Goal: Task Accomplishment & Management: Manage account settings

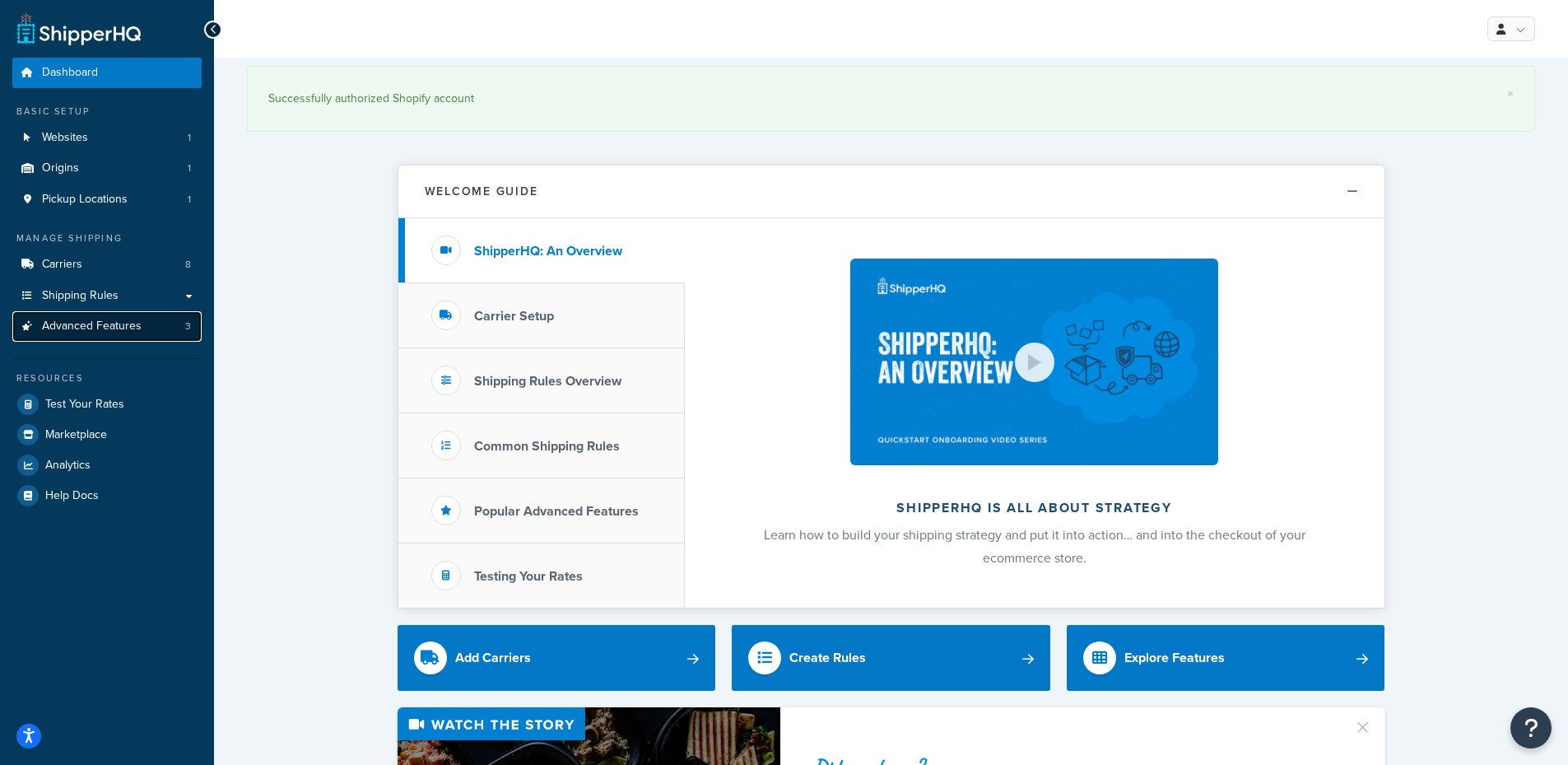
click at [106, 335] on link "Advanced Features 3" at bounding box center [106, 326] width 189 height 30
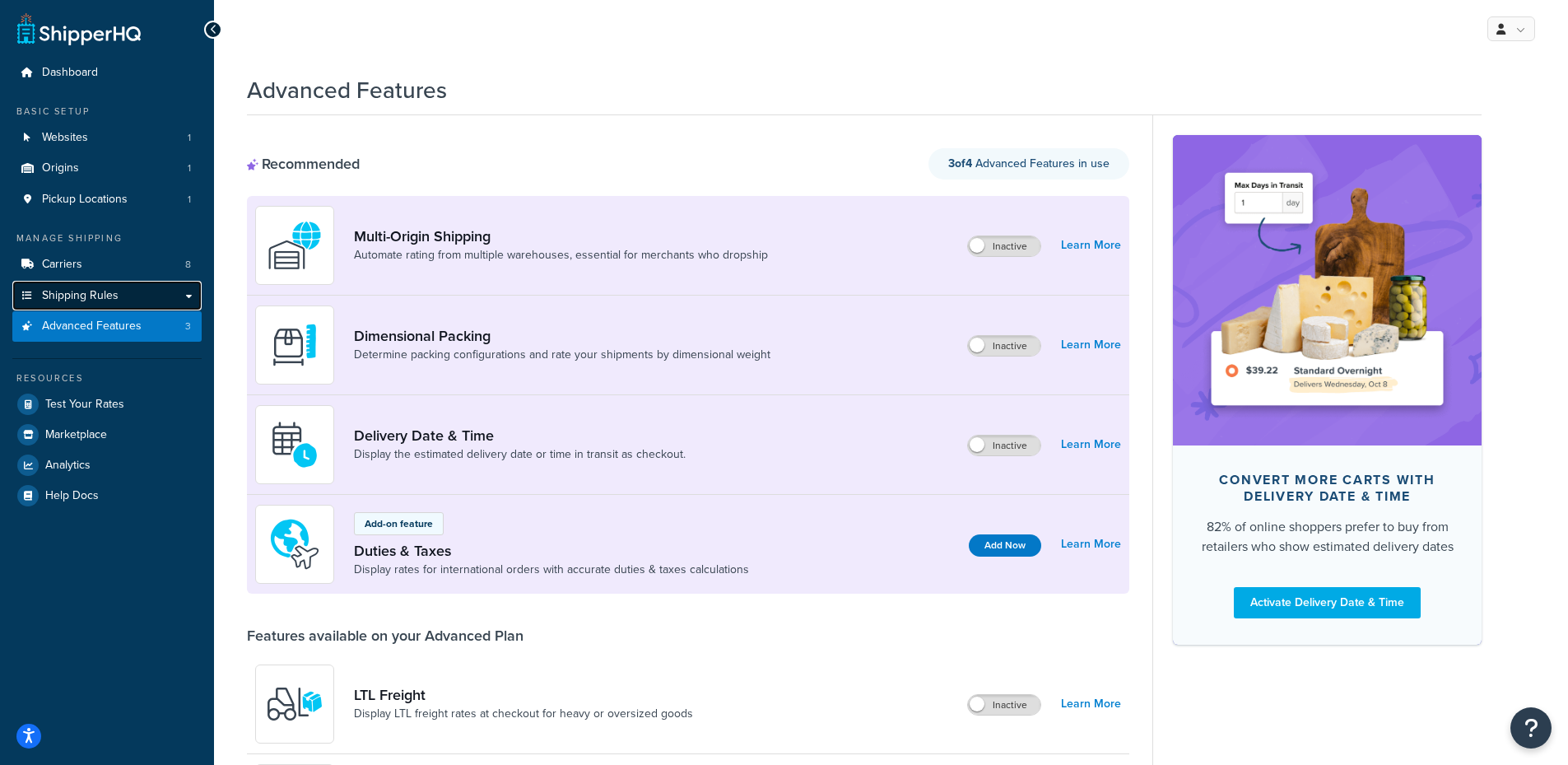
click at [106, 310] on link "Shipping Rules" at bounding box center [106, 296] width 189 height 30
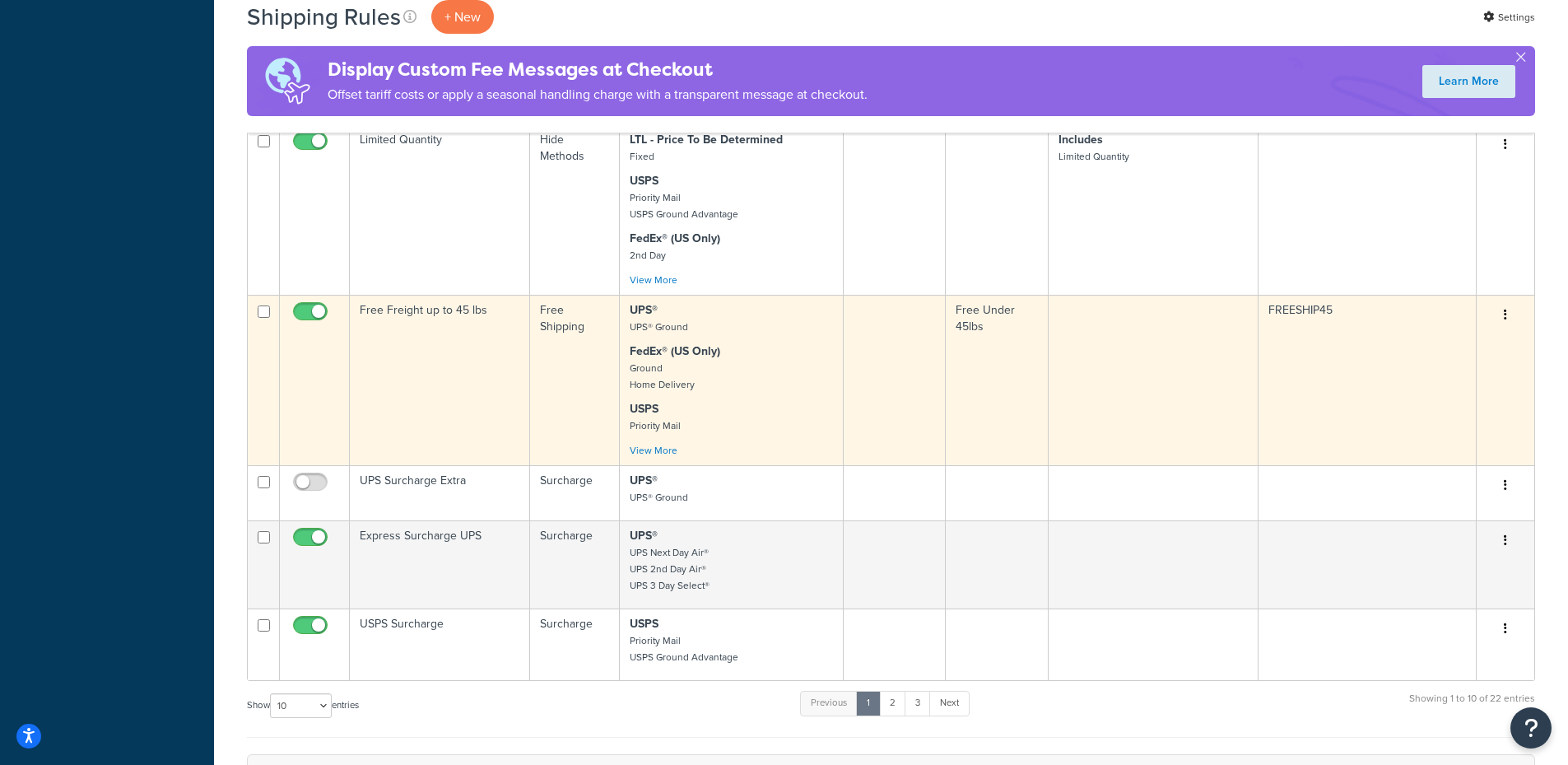
scroll to position [823, 0]
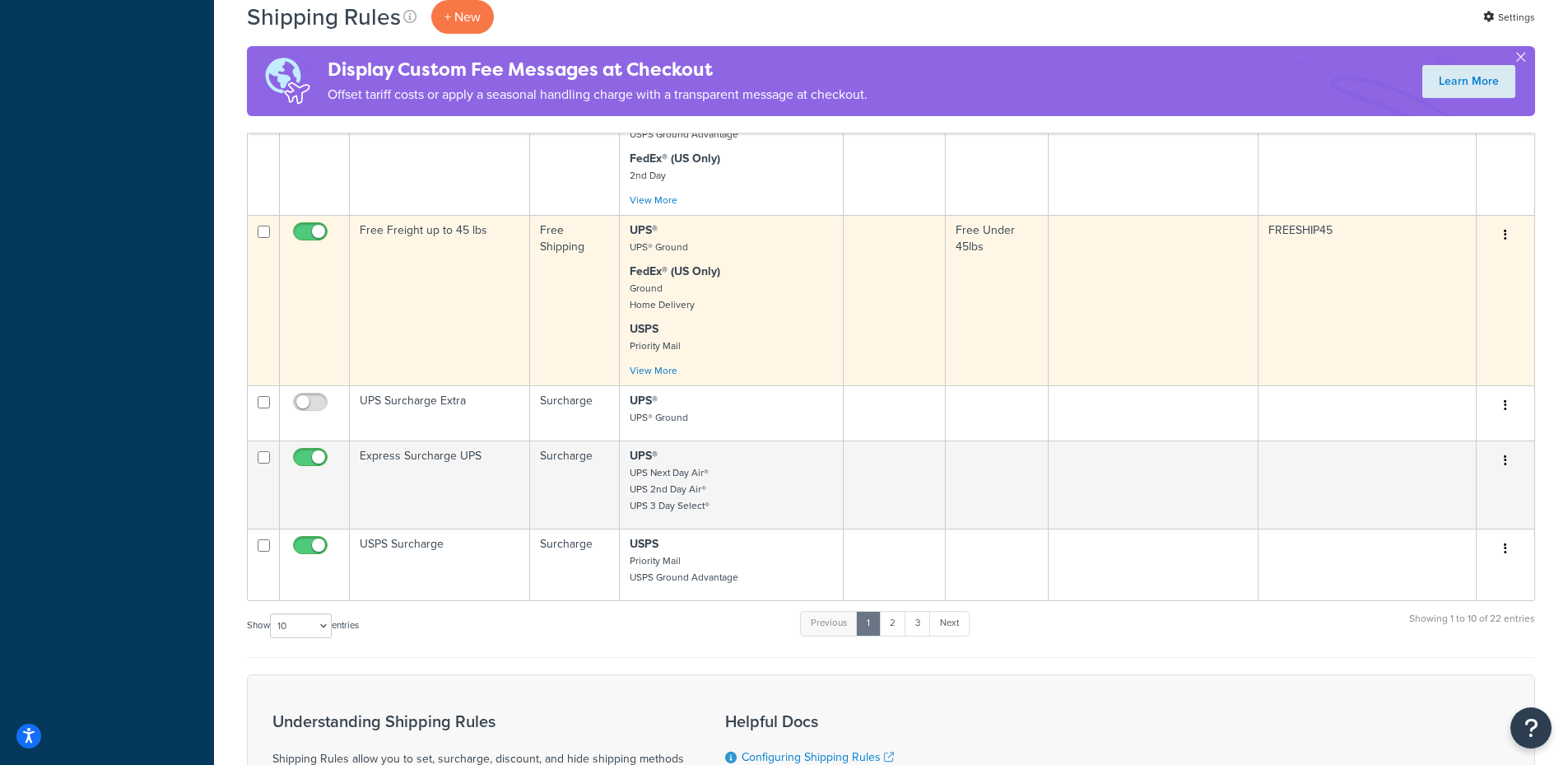
click at [1005, 297] on td "Free Under 45lbs" at bounding box center [997, 300] width 103 height 171
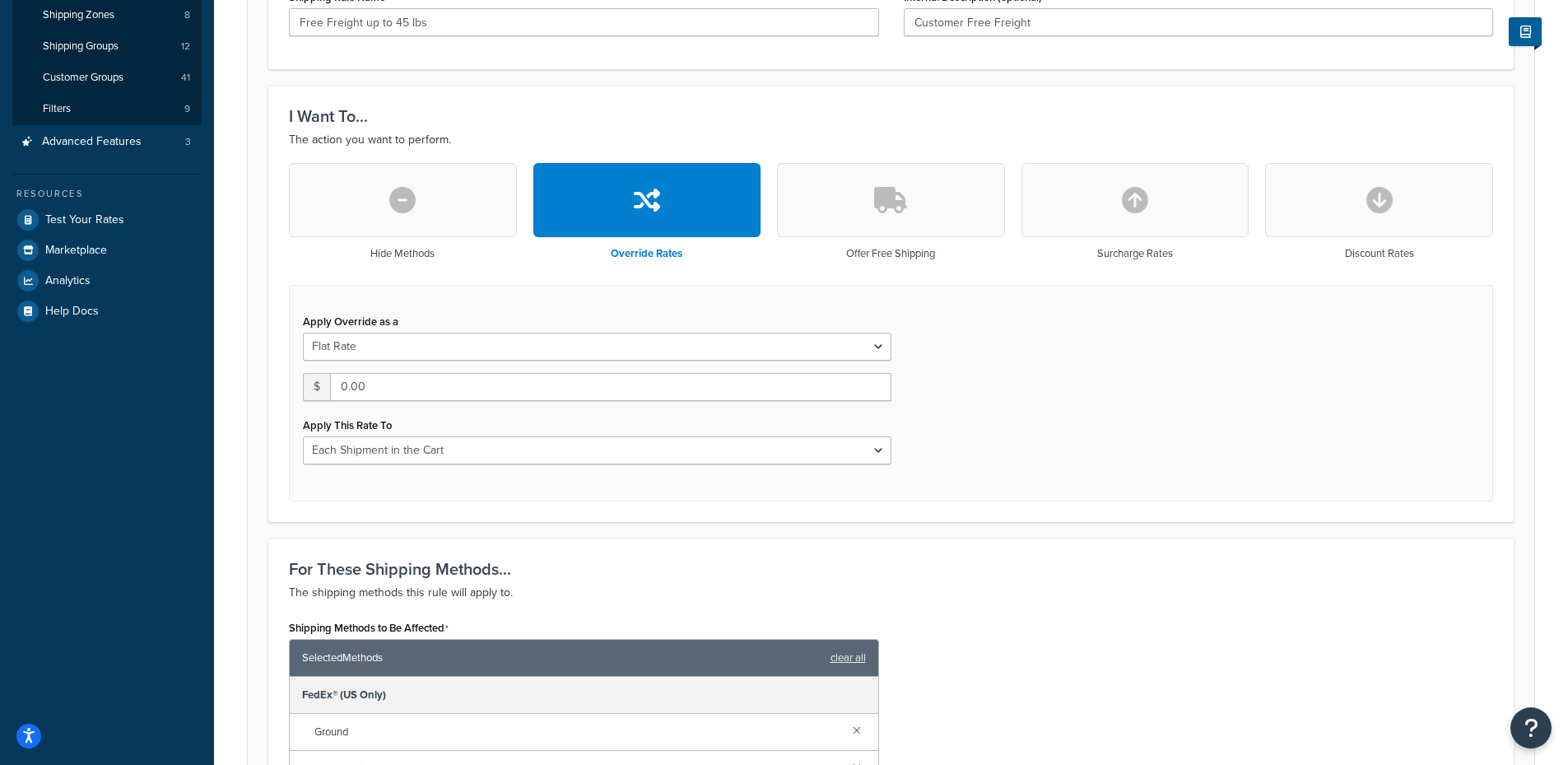
scroll to position [133, 0]
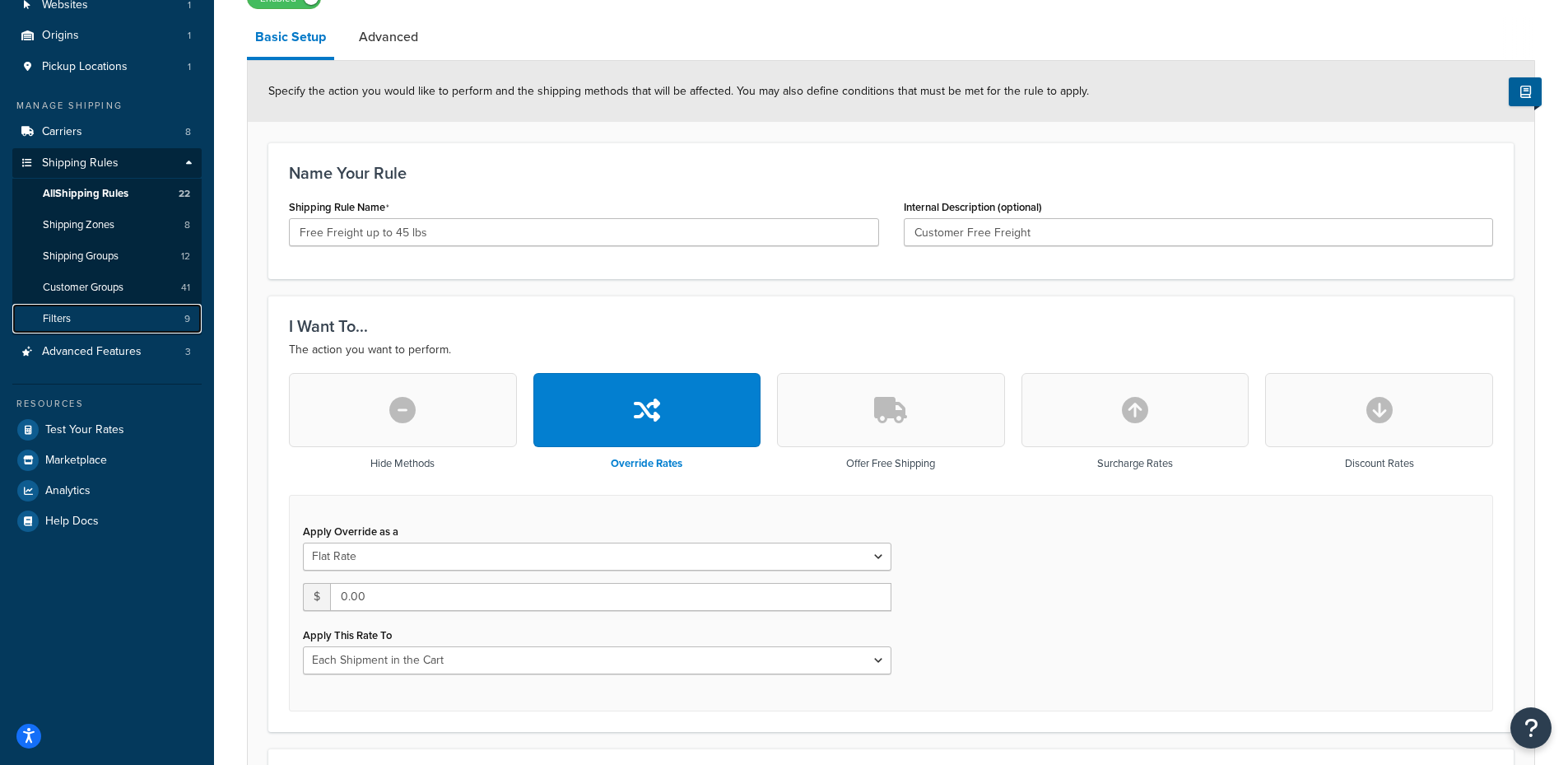
click at [113, 317] on link "Filters 9" at bounding box center [106, 319] width 189 height 30
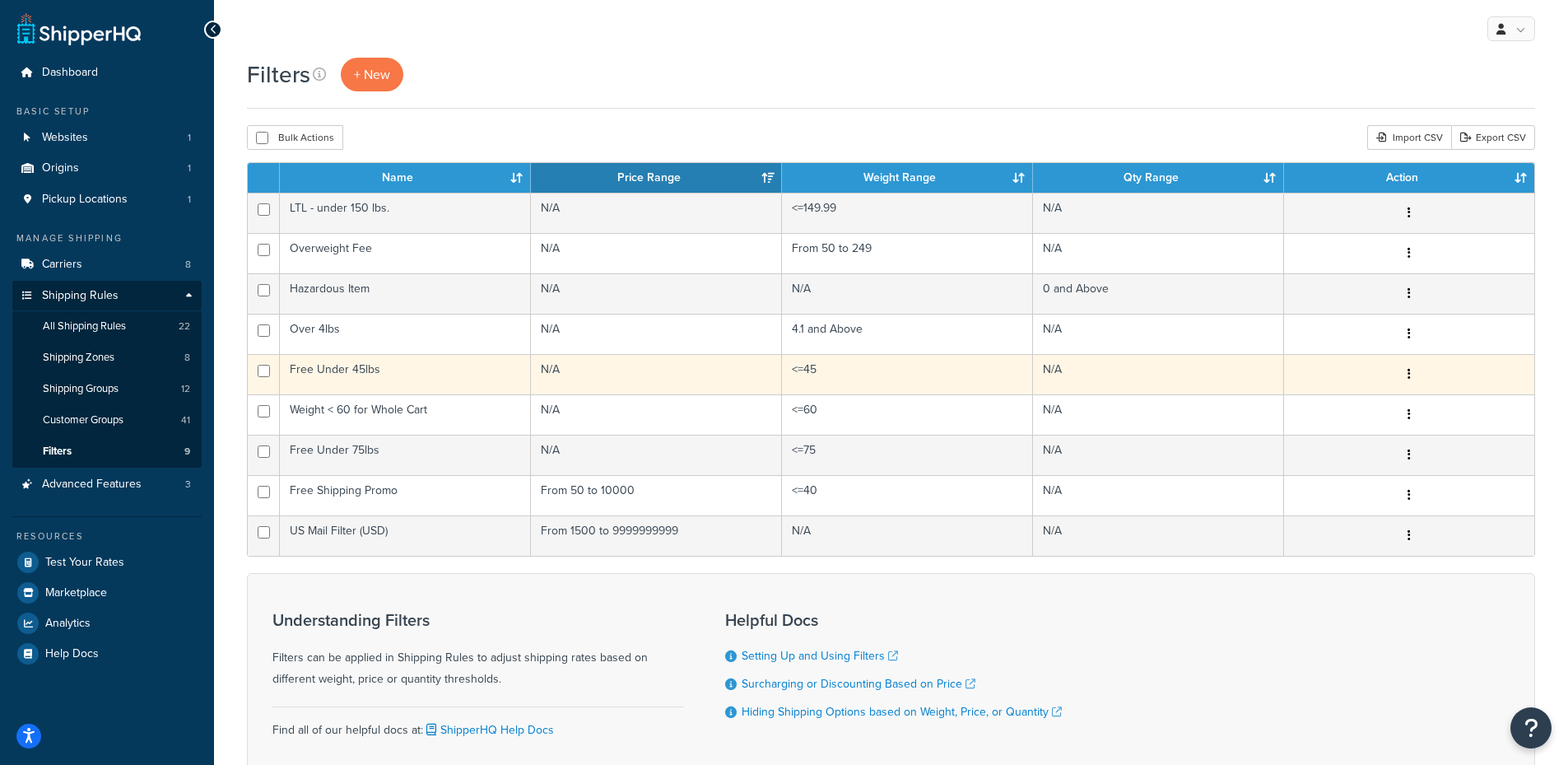
click at [384, 366] on td "Free Under 45lbs" at bounding box center [406, 374] width 251 height 41
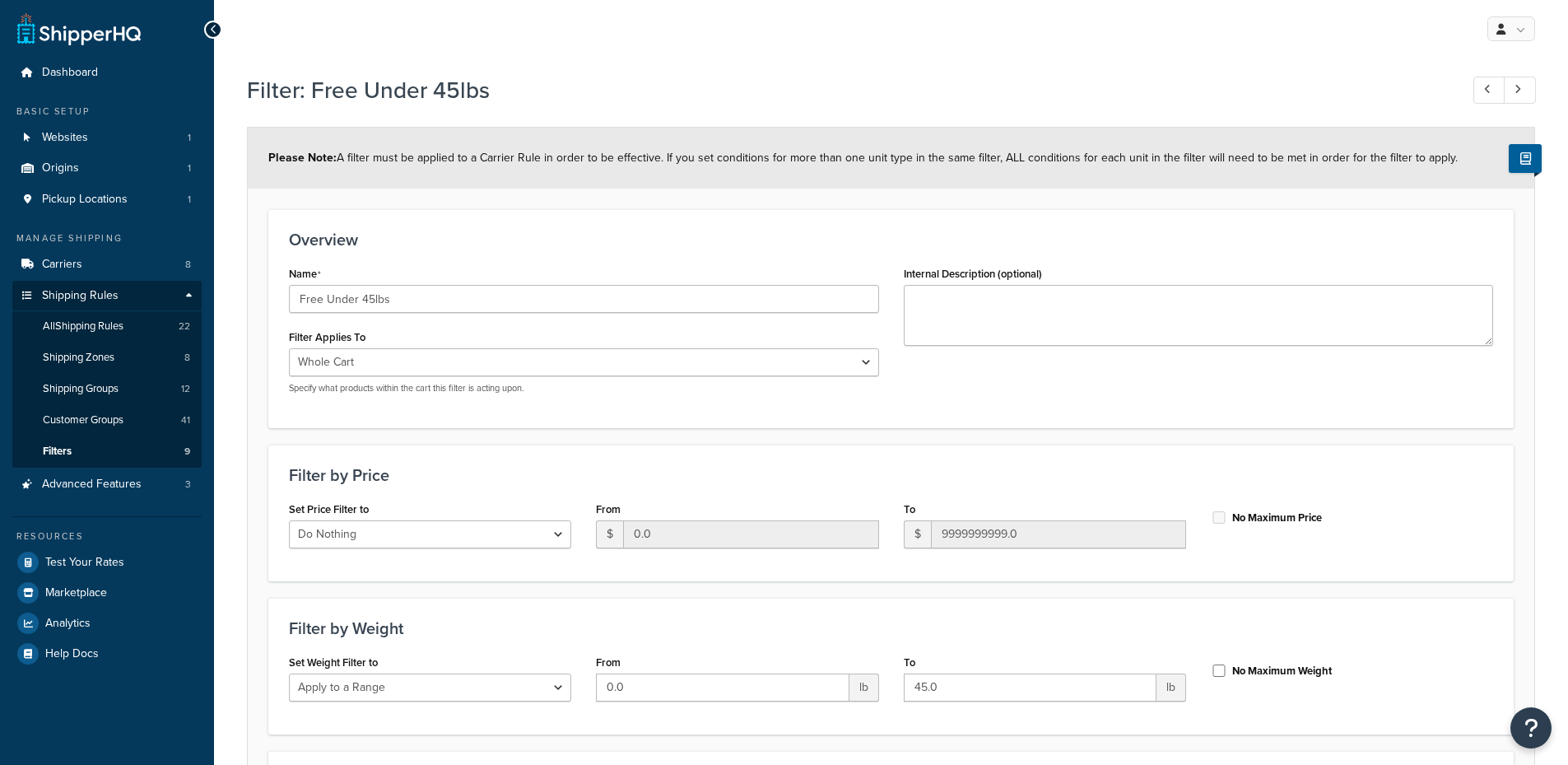
select select "range"
click at [118, 447] on link "Filters 9" at bounding box center [106, 451] width 189 height 30
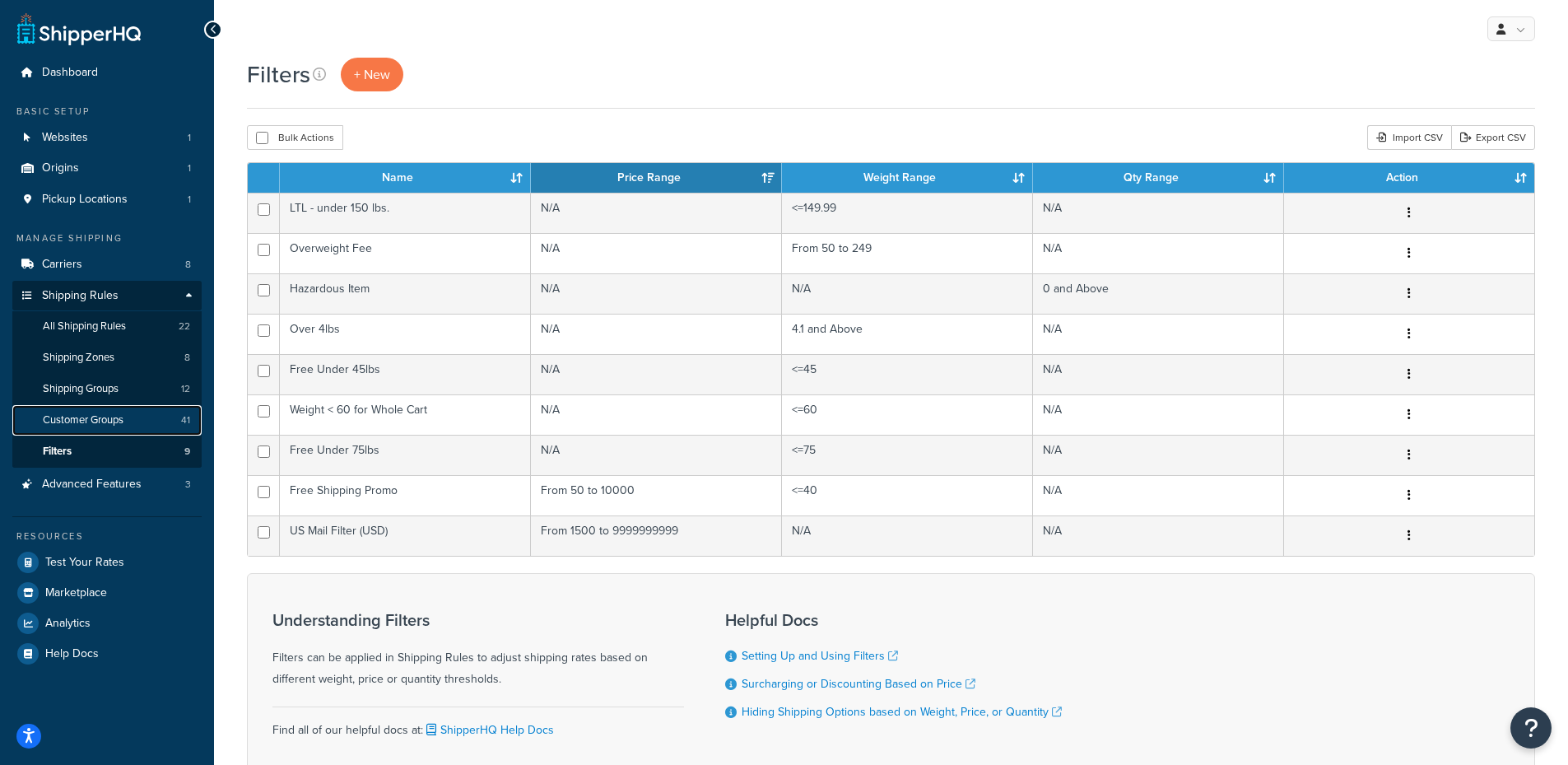
click at [82, 418] on span "Customer Groups" at bounding box center [83, 419] width 81 height 14
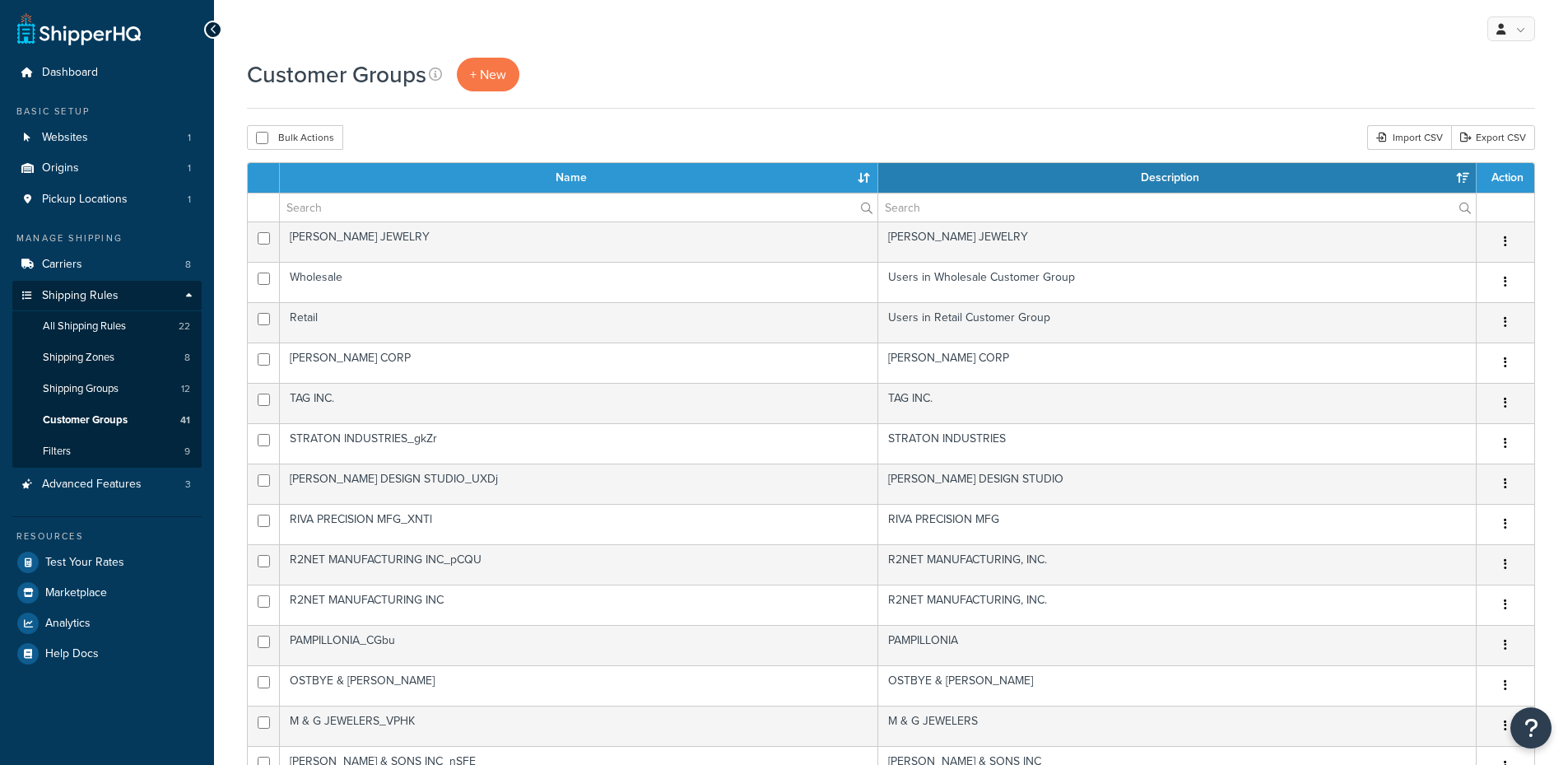
select select "15"
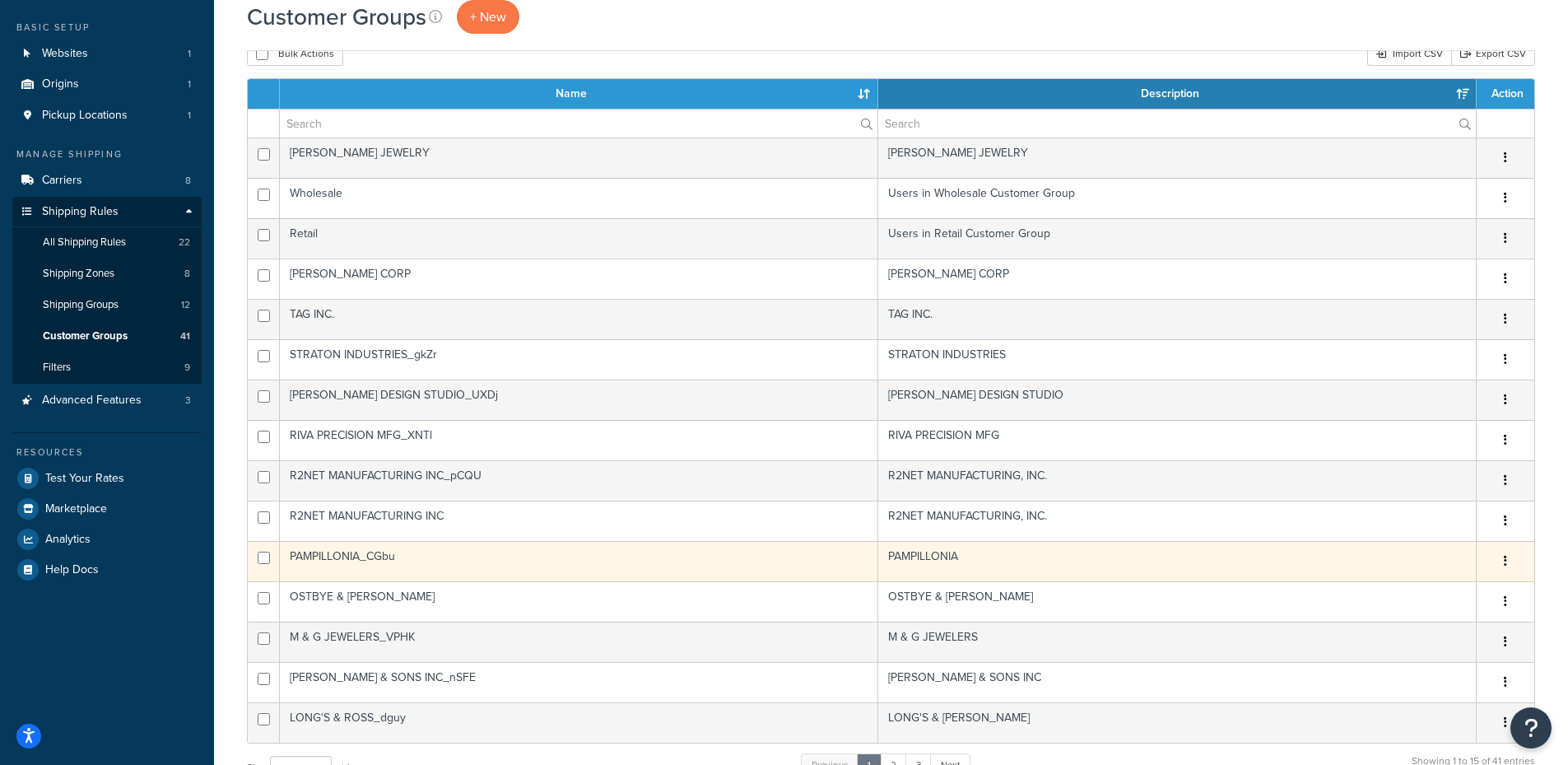
scroll to position [165, 0]
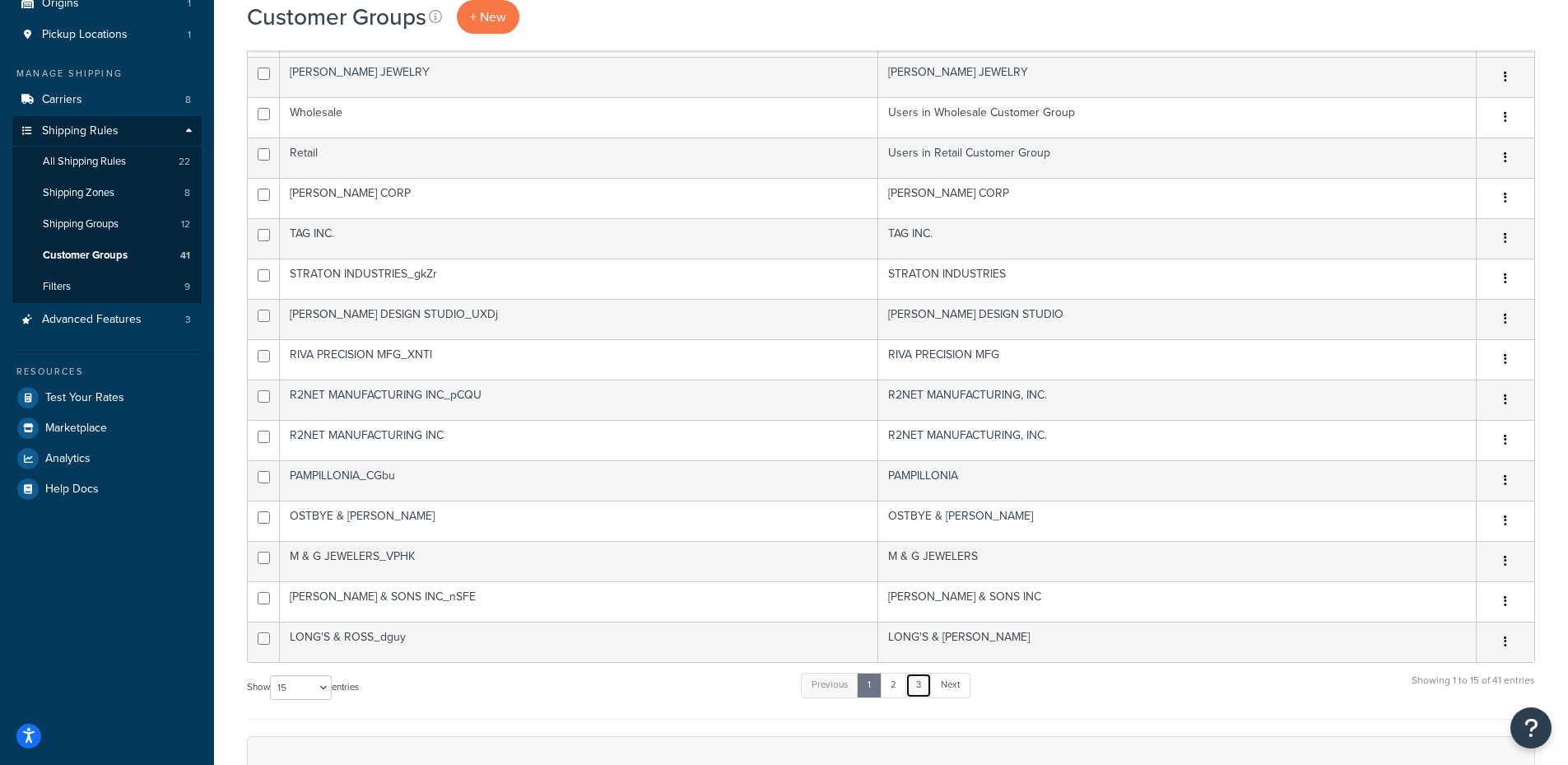
click at [919, 682] on link "3" at bounding box center [918, 685] width 27 height 25
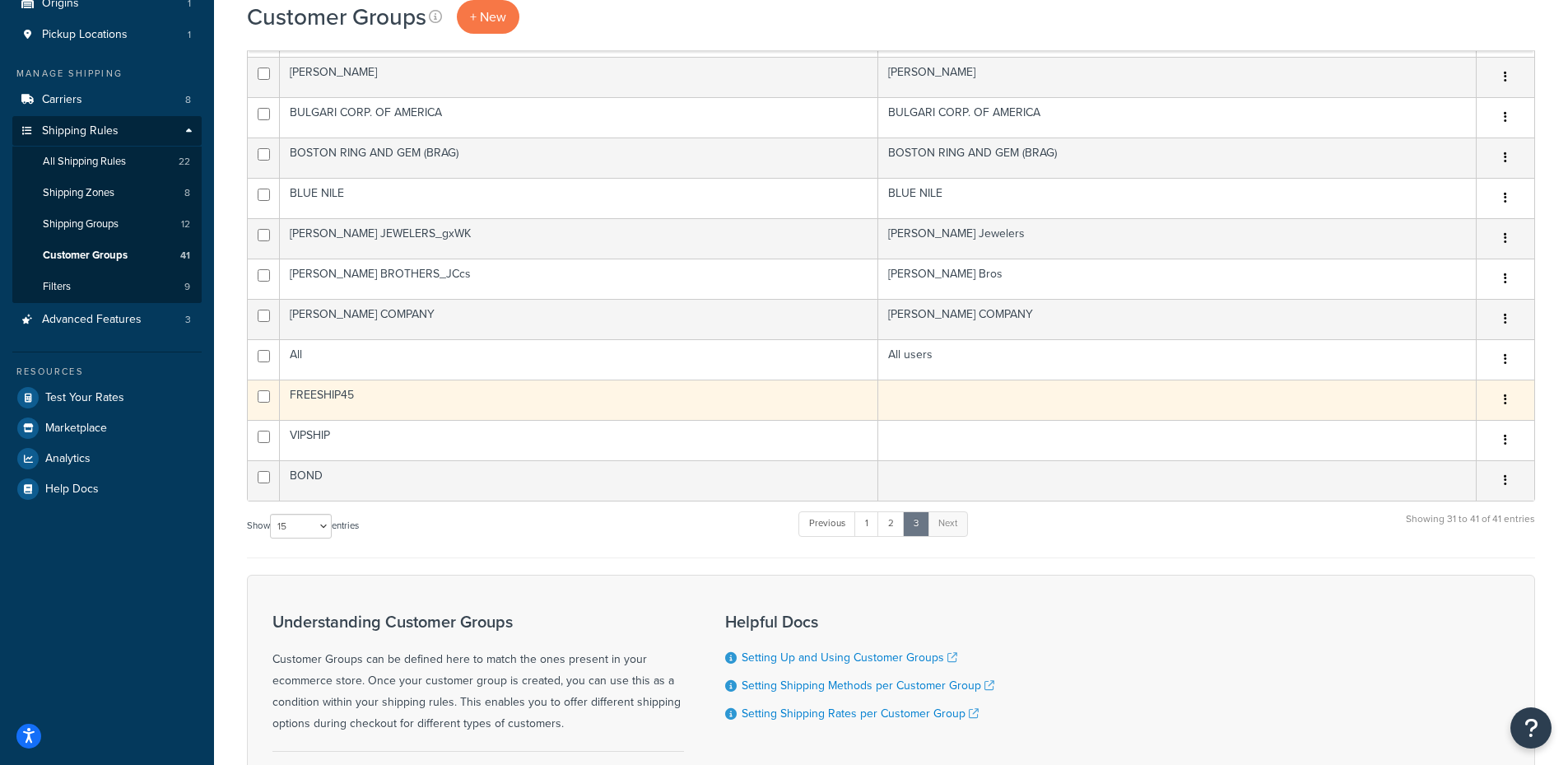
click at [425, 411] on td "FREESHIP45" at bounding box center [579, 400] width 598 height 41
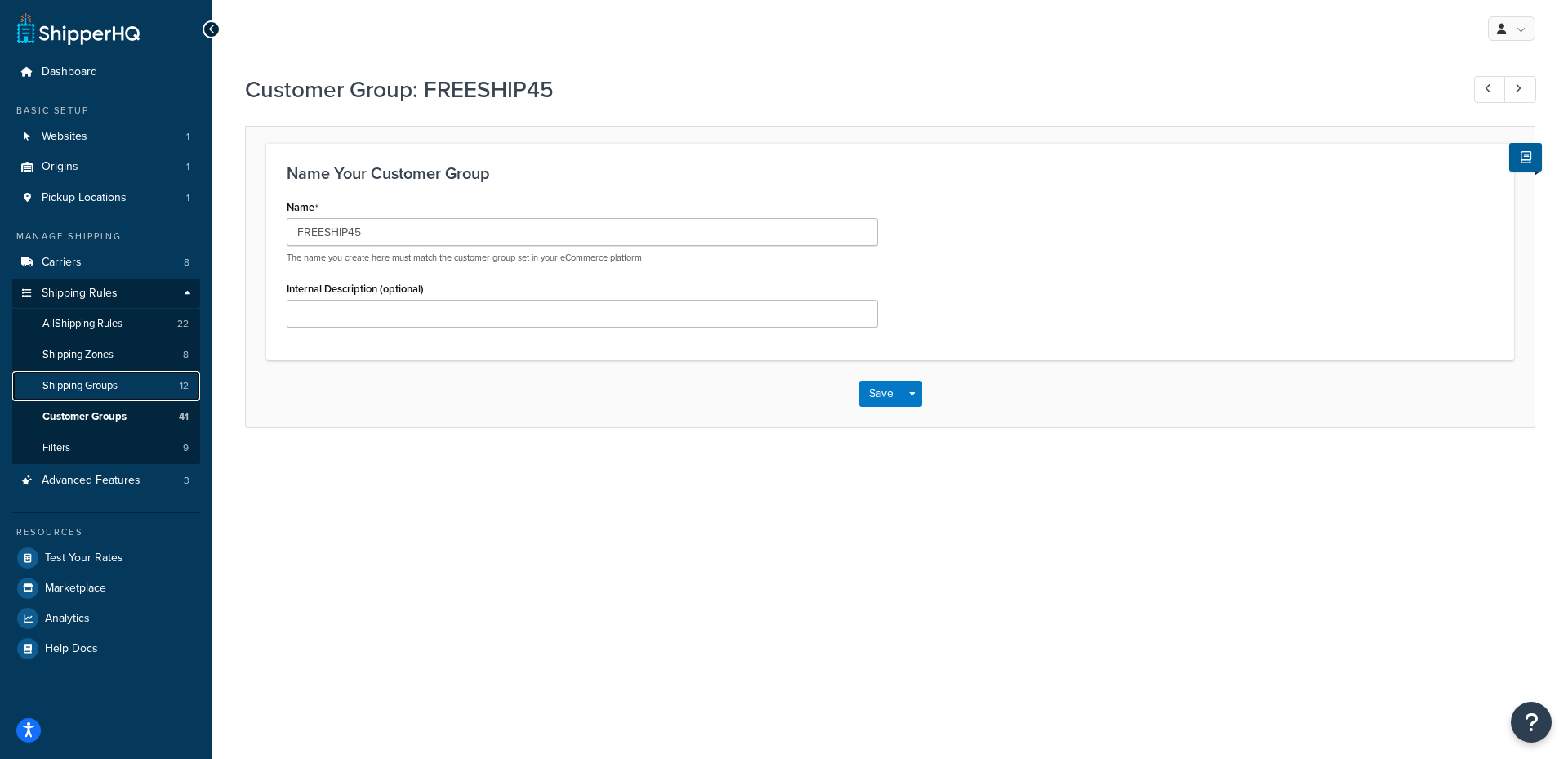
click at [80, 393] on link "Shipping Groups 12" at bounding box center [105, 385] width 187 height 30
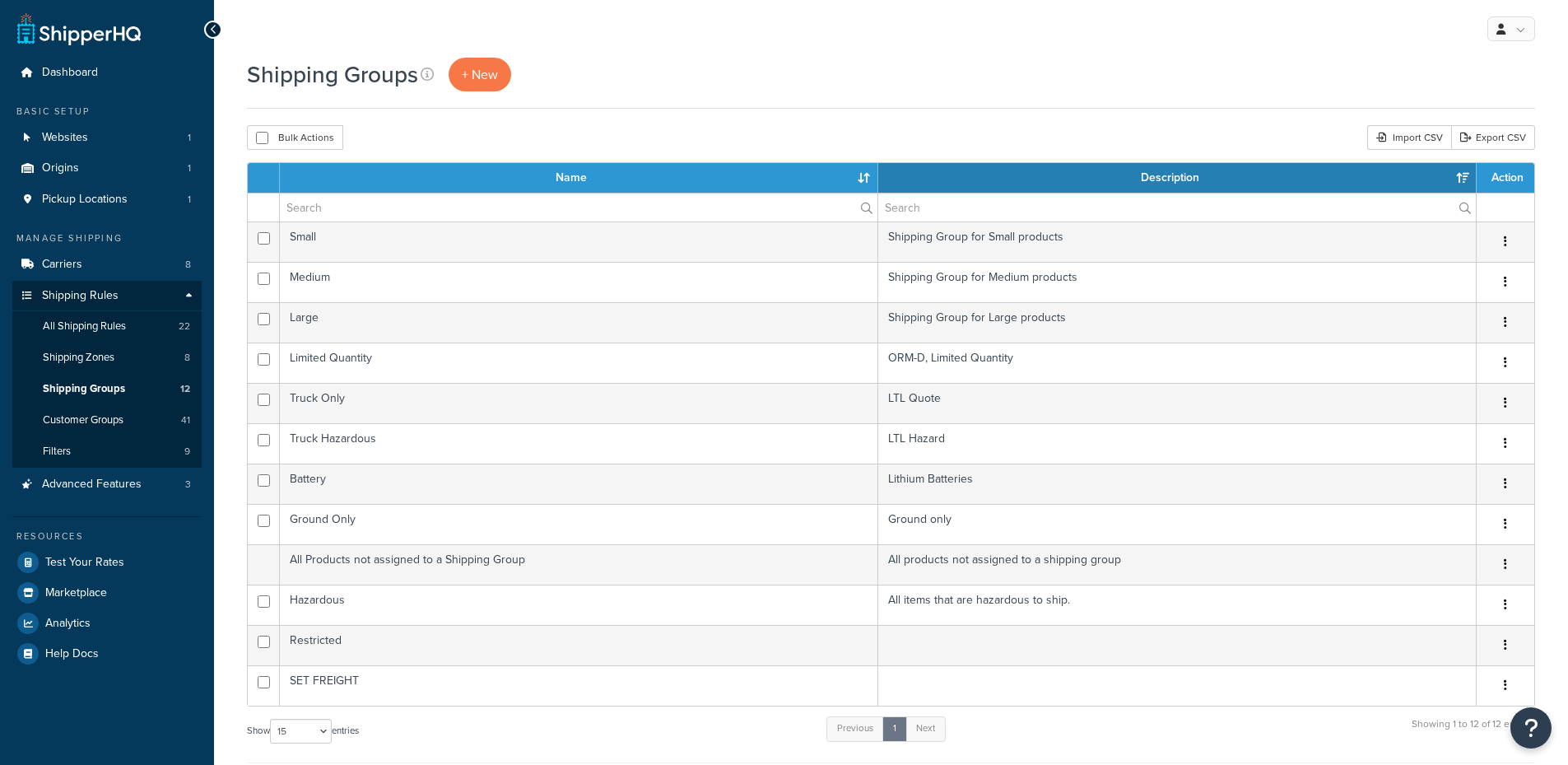
select select "15"
click at [88, 361] on span "Shipping Zones" at bounding box center [78, 357] width 72 height 14
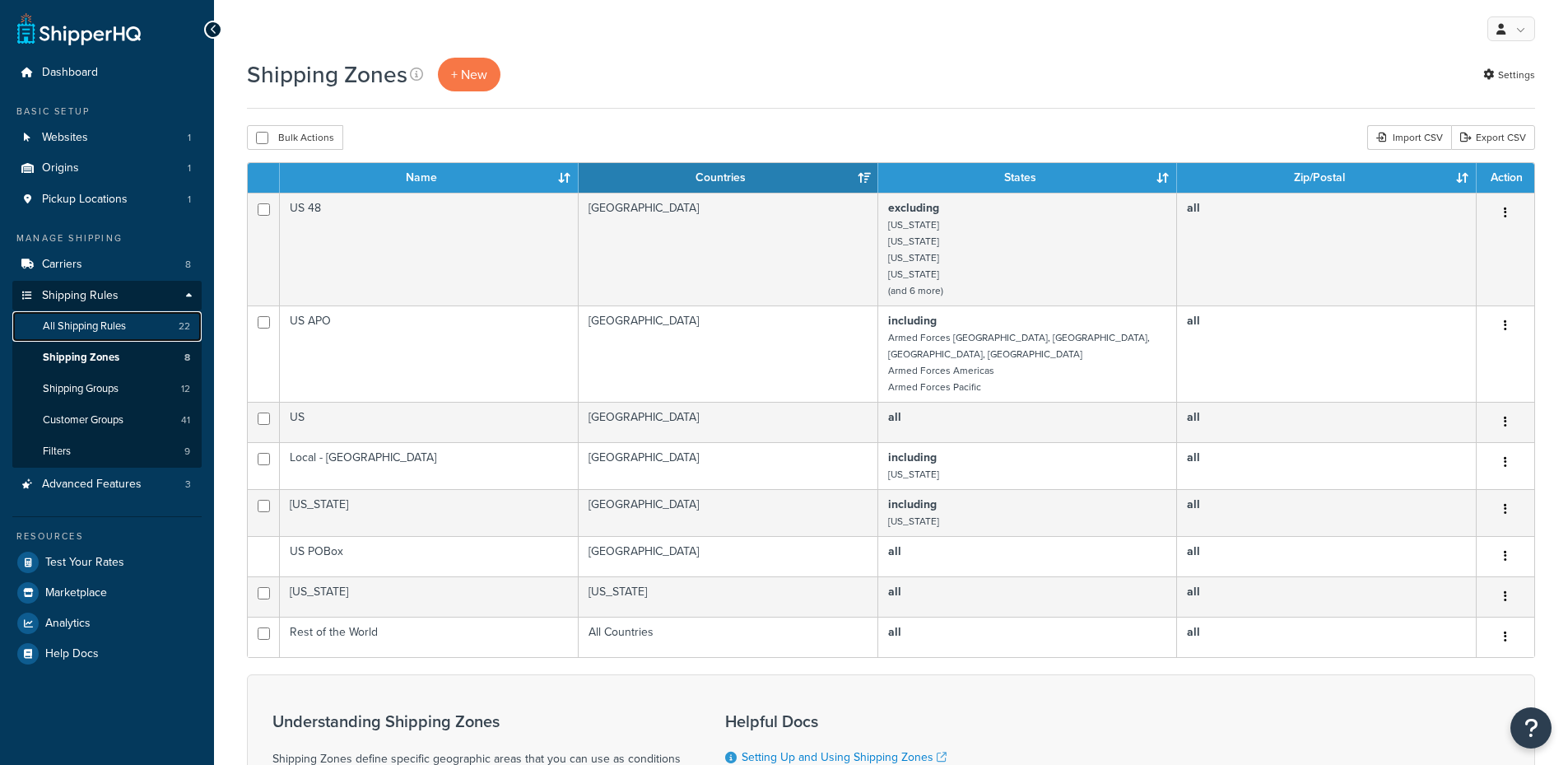
click at [89, 327] on span "All Shipping Rules" at bounding box center [84, 325] width 83 height 14
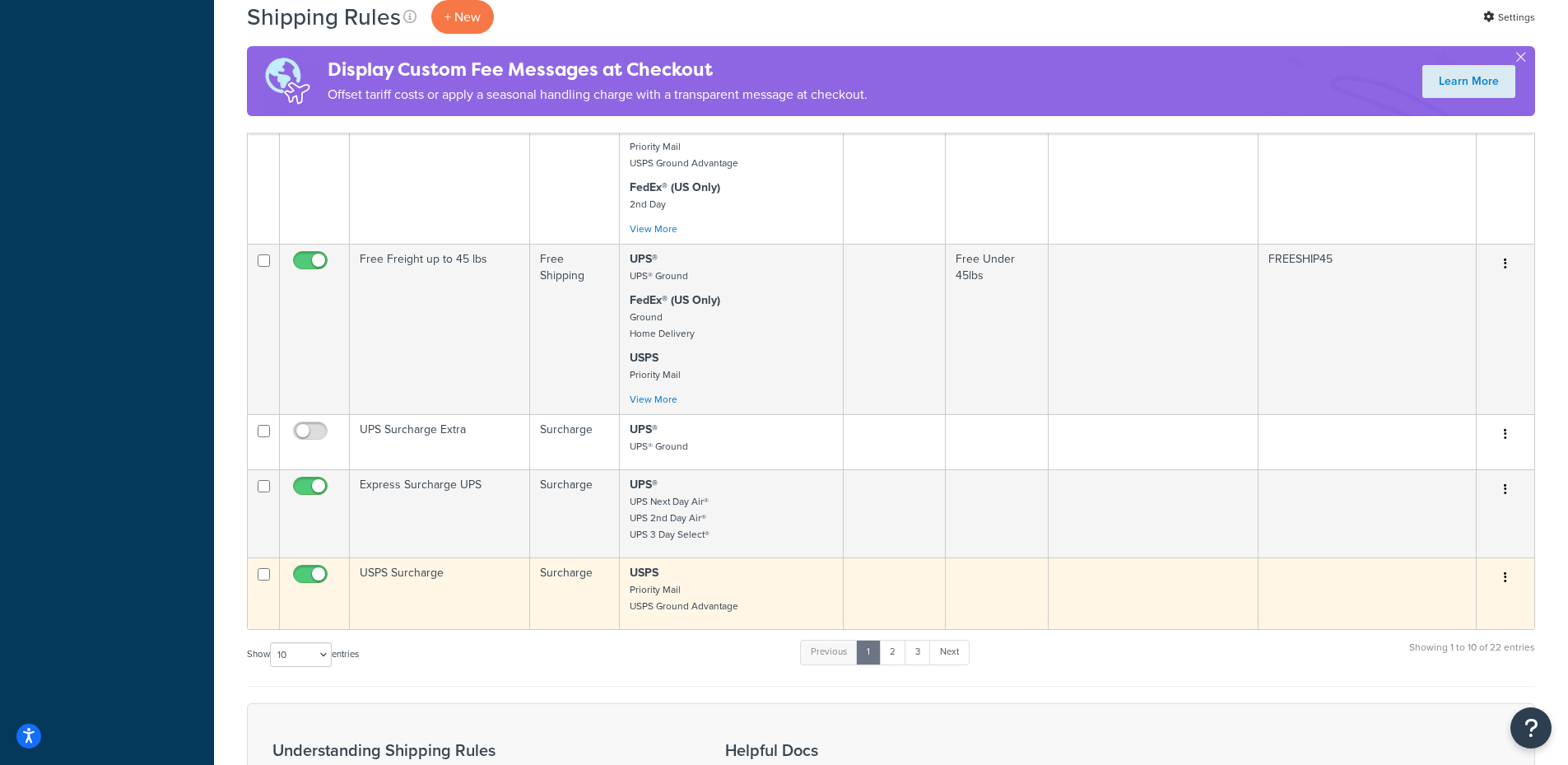
scroll to position [823, 0]
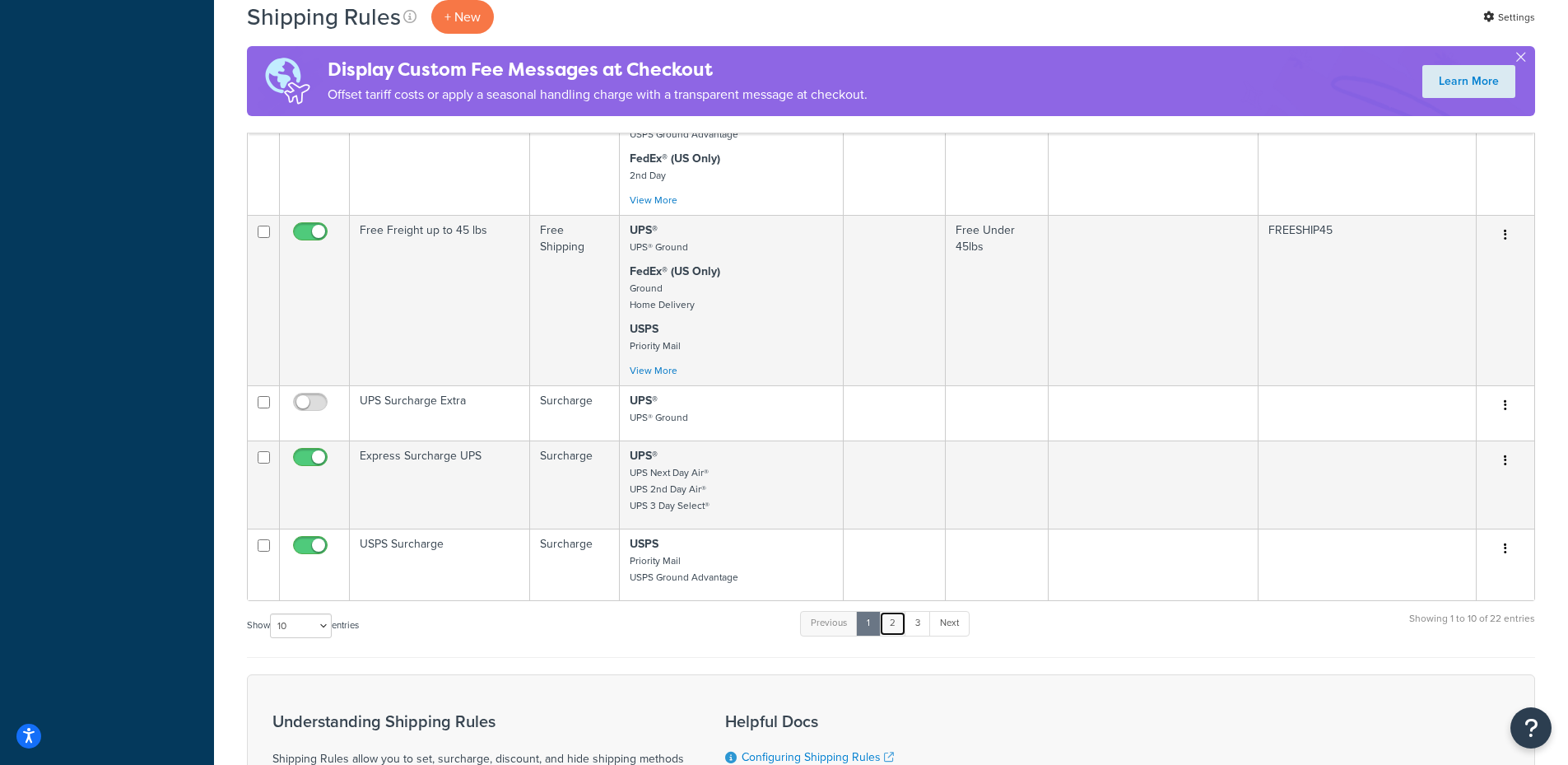
click at [892, 626] on link "2" at bounding box center [892, 623] width 27 height 25
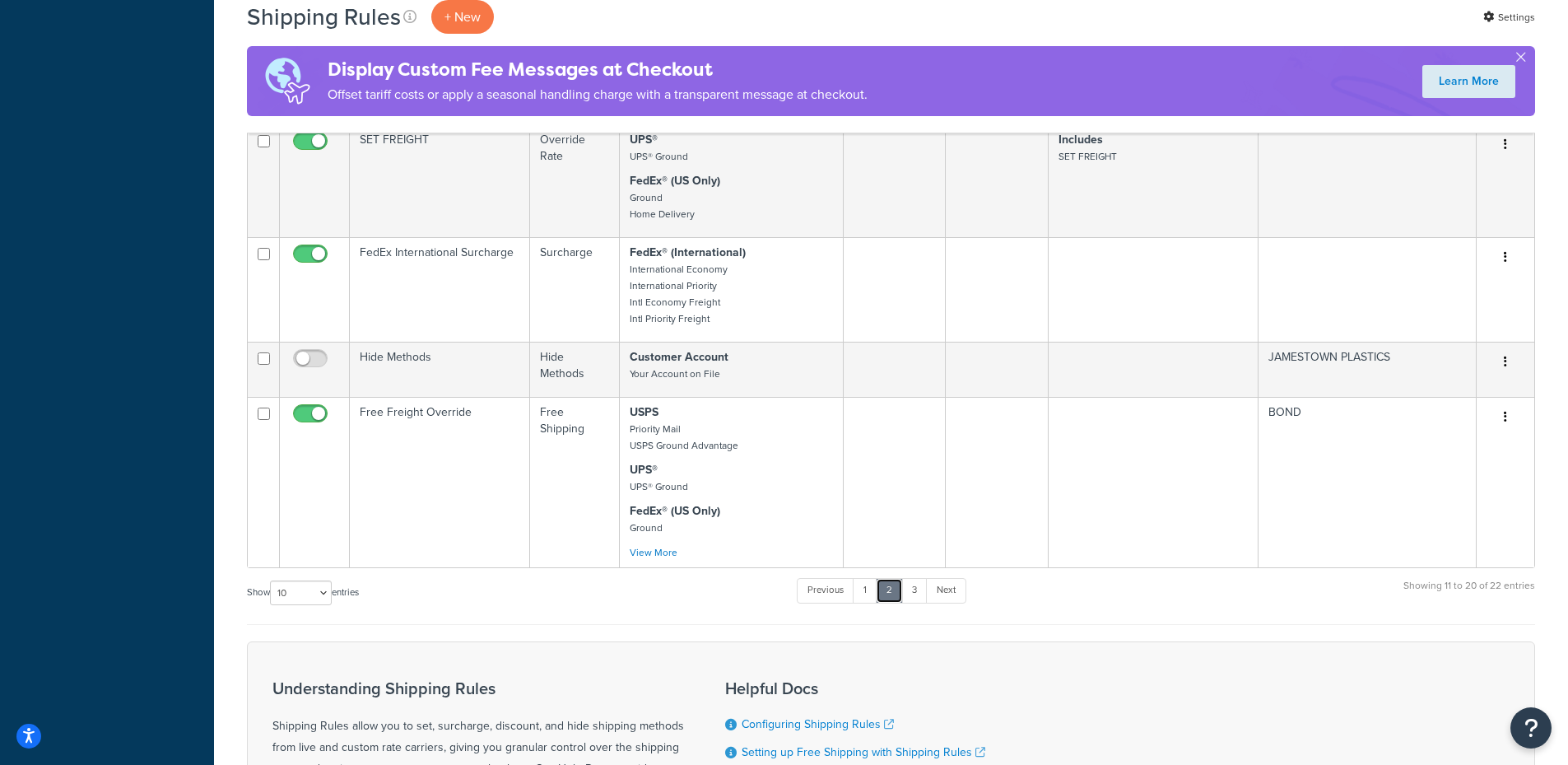
scroll to position [1070, 0]
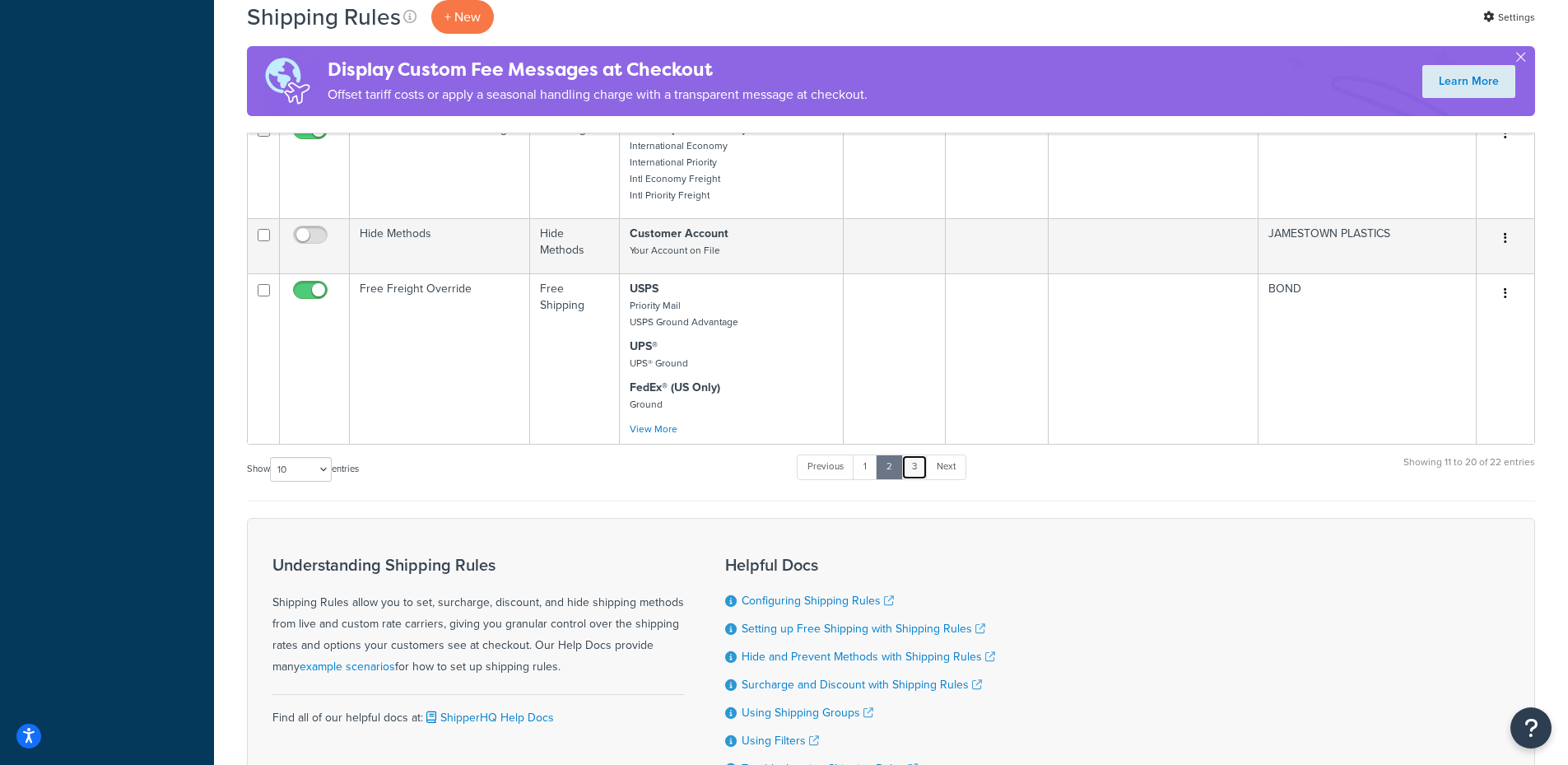
click at [914, 464] on link "3" at bounding box center [914, 466] width 27 height 25
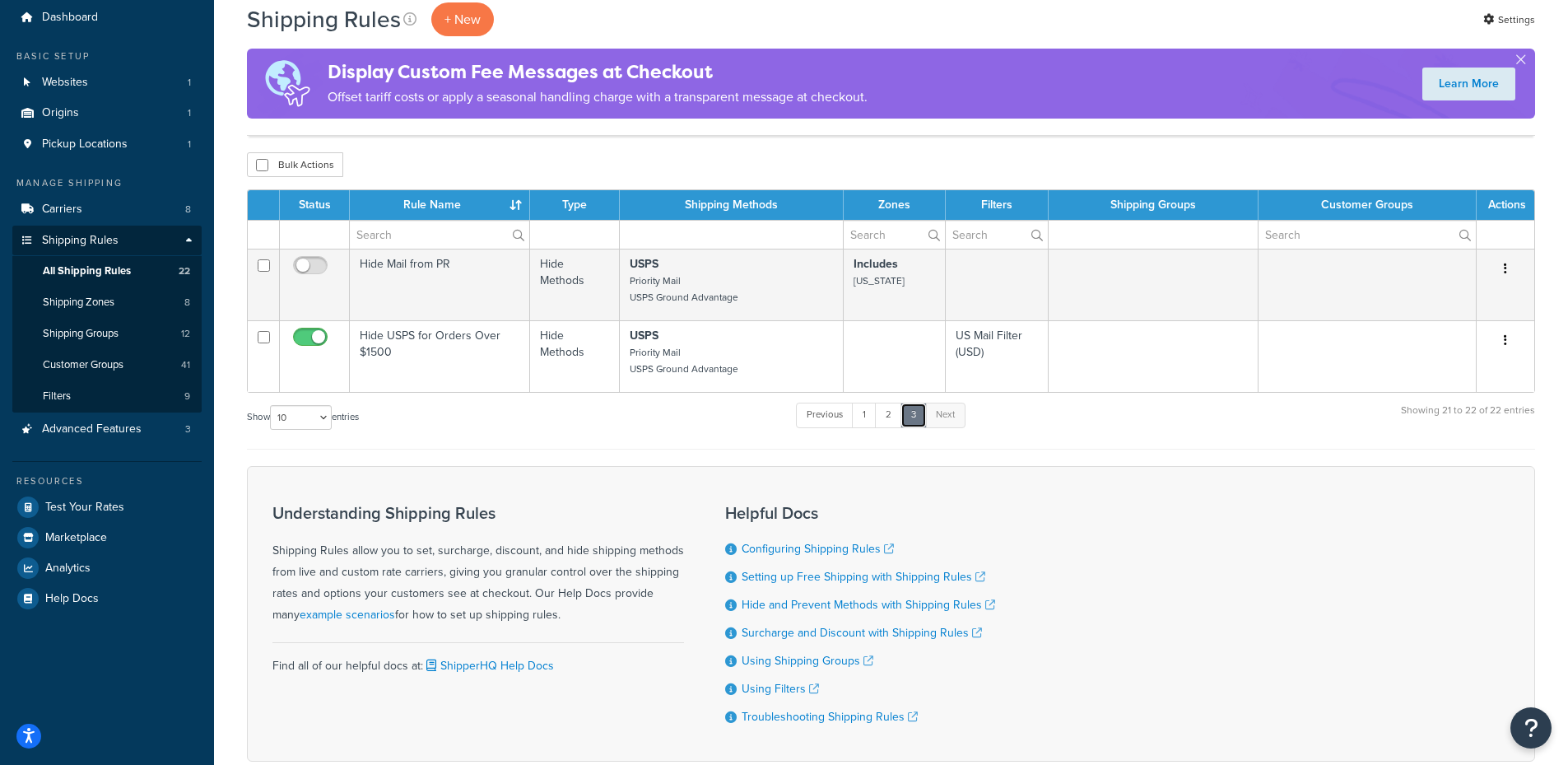
scroll to position [0, 0]
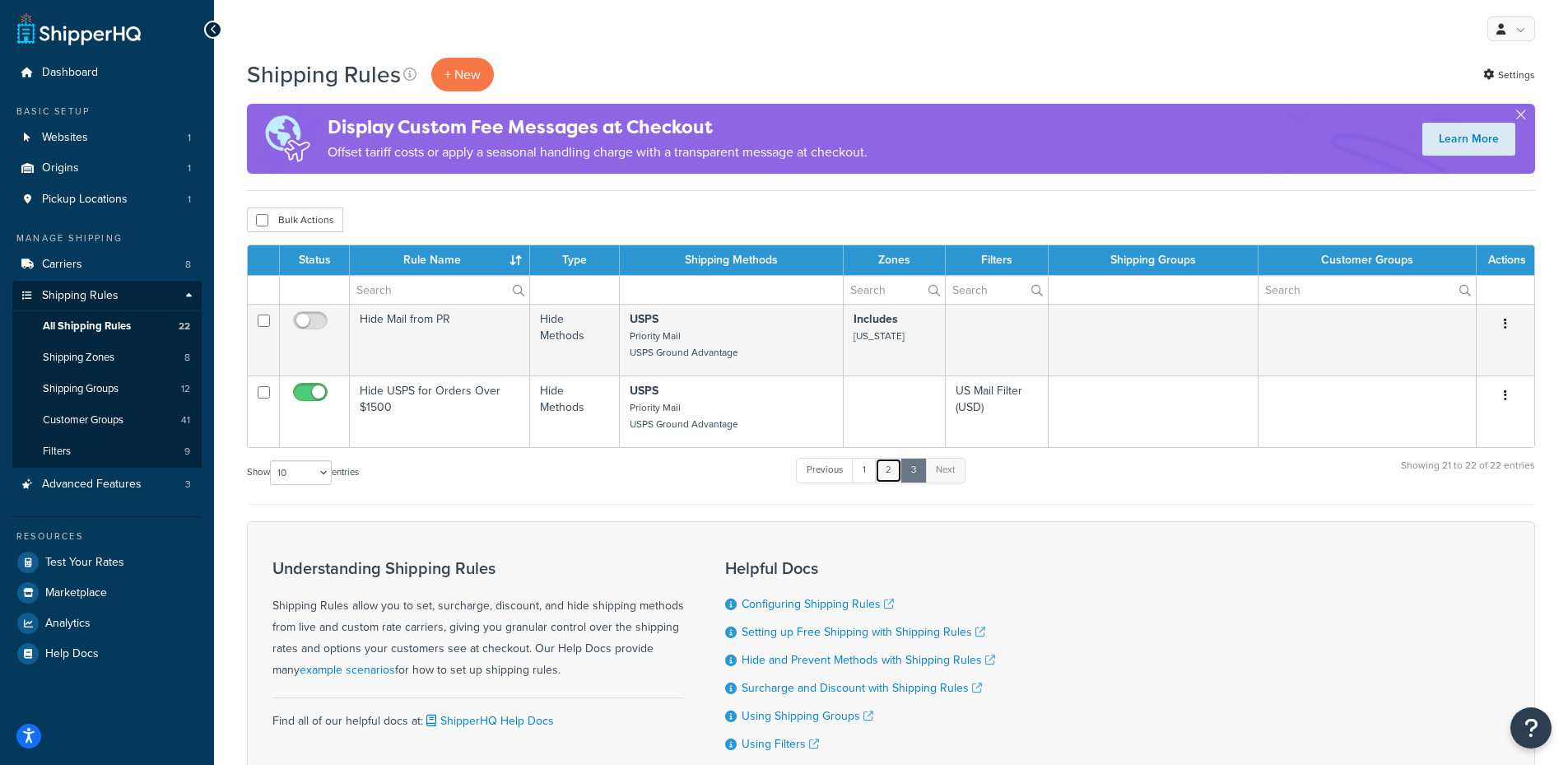
click at [893, 476] on link "2" at bounding box center [888, 469] width 27 height 25
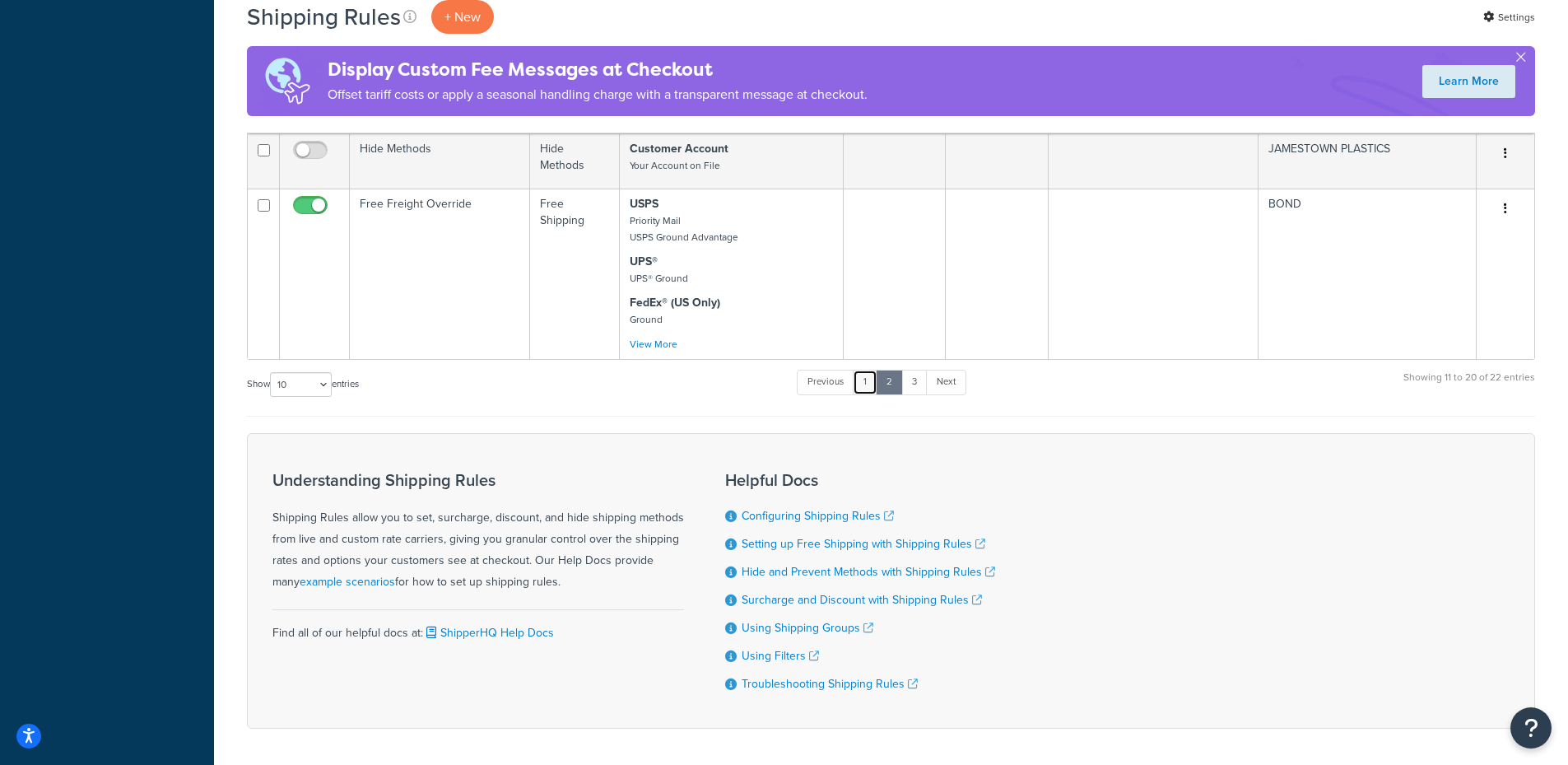
click at [873, 378] on link "1" at bounding box center [865, 382] width 25 height 25
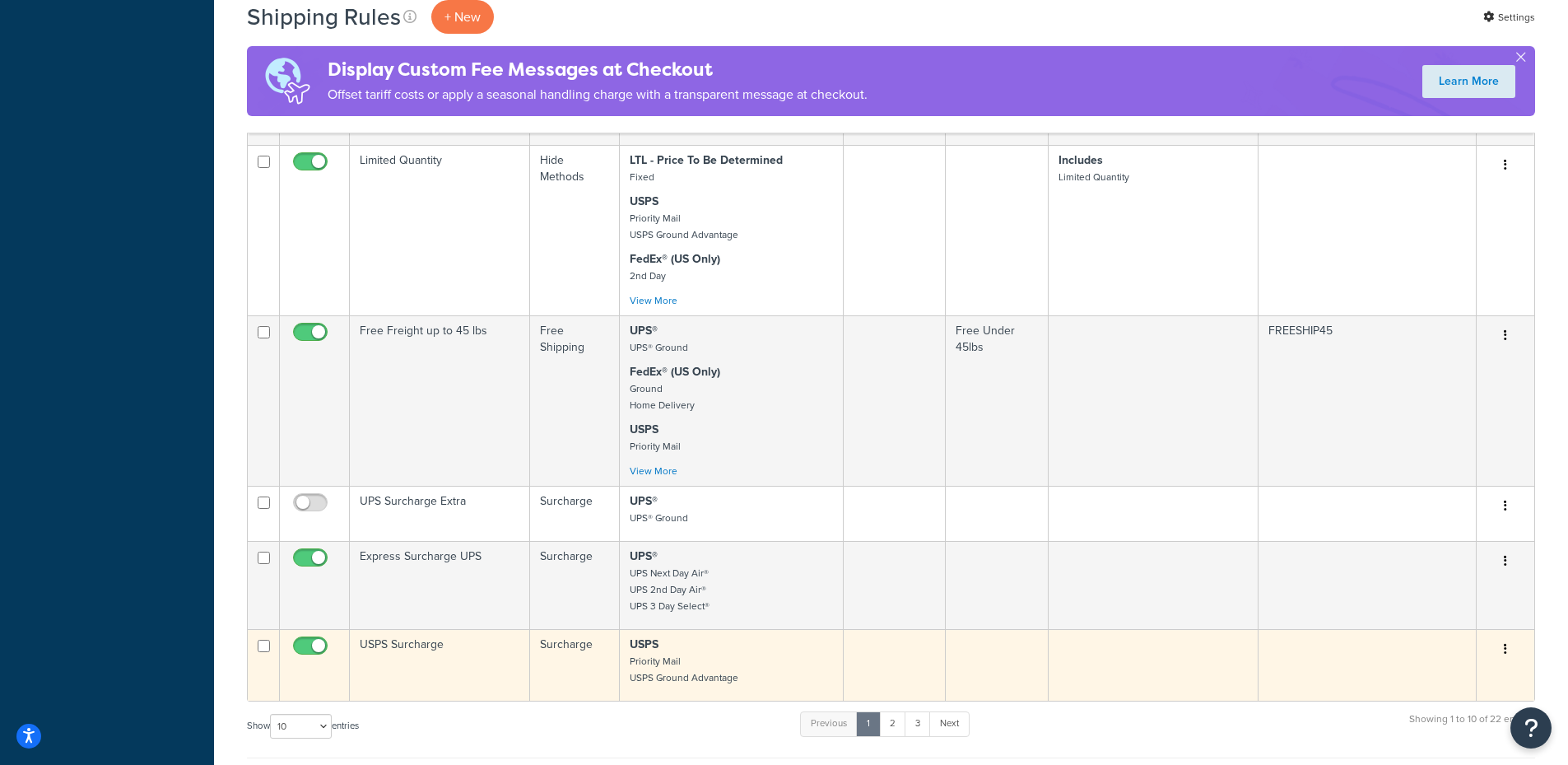
scroll to position [715, 0]
